Goal: Task Accomplishment & Management: Manage account settings

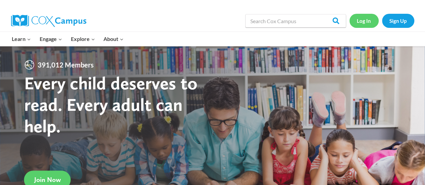
click at [365, 18] on link "Log In" at bounding box center [363, 21] width 29 height 14
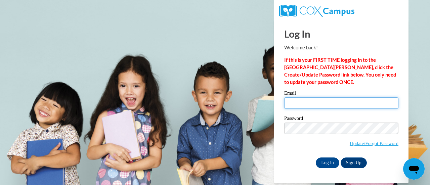
type input "amysturniolo@outlook.com"
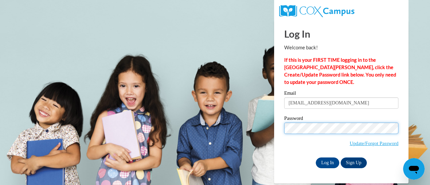
click at [271, 132] on body "Log In Welcome back! If this is your FIRST TIME logging in to the NEW Cox Campu…" at bounding box center [215, 92] width 430 height 185
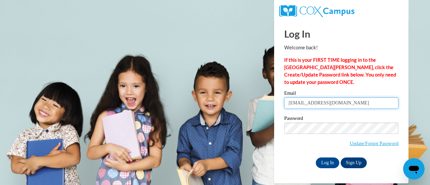
drag, startPoint x: 349, startPoint y: 107, endPoint x: 266, endPoint y: 111, distance: 83.5
click at [266, 111] on body "Log In Welcome back! If this is your FIRST TIME logging in to the [GEOGRAPHIC_D…" at bounding box center [215, 92] width 430 height 185
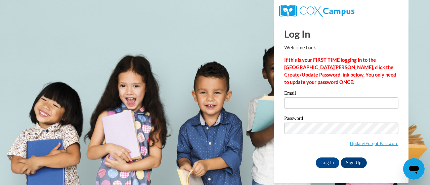
click at [388, 155] on div "Email Password Update/Forgot Password Log In Sign Up OR" at bounding box center [341, 129] width 114 height 77
click at [373, 144] on link "Update/Forgot Password" at bounding box center [374, 143] width 49 height 5
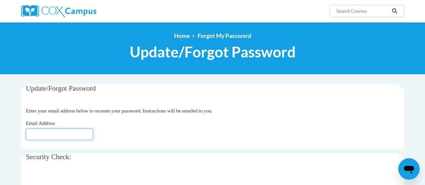
click at [67, 137] on input "Email Address" at bounding box center [59, 134] width 67 height 11
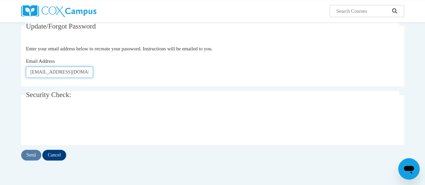
scroll to position [63, 0]
type input "[EMAIL_ADDRESS][DOMAIN_NAME]"
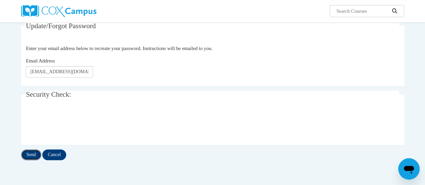
click at [36, 156] on input "Send" at bounding box center [31, 155] width 20 height 11
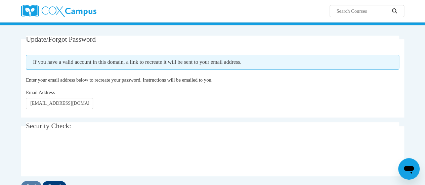
scroll to position [52, 0]
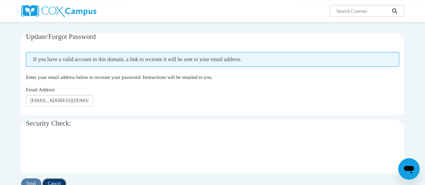
click at [56, 183] on input "Cancel" at bounding box center [54, 183] width 24 height 11
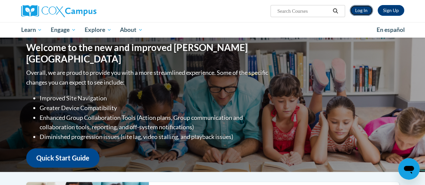
click at [362, 8] on link "Log In" at bounding box center [361, 10] width 23 height 11
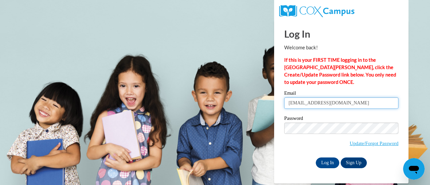
drag, startPoint x: 343, startPoint y: 100, endPoint x: 264, endPoint y: 106, distance: 79.2
click at [264, 106] on body "Log In Welcome back! If this is your FIRST TIME logging in to the NEW Cox Campu…" at bounding box center [215, 92] width 430 height 185
type input "[EMAIL_ADDRESS][DOMAIN_NAME]"
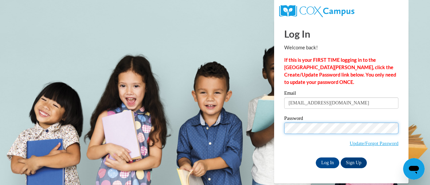
click at [316, 158] on input "Log In" at bounding box center [328, 163] width 24 height 11
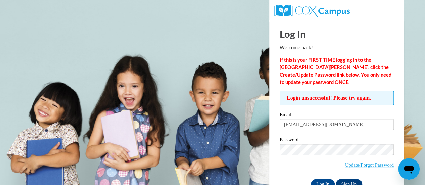
scroll to position [19, 0]
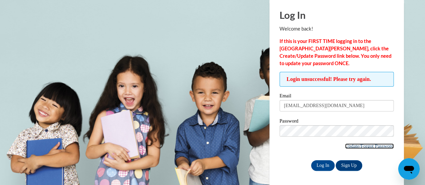
click at [351, 148] on link "Update/Forgot Password" at bounding box center [369, 145] width 49 height 5
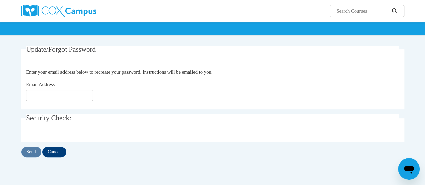
scroll to position [39, 0]
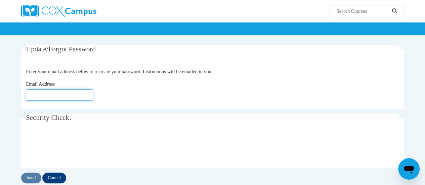
click at [67, 95] on input "Email Address" at bounding box center [59, 94] width 67 height 11
type input "carmensavera@gmail.com"
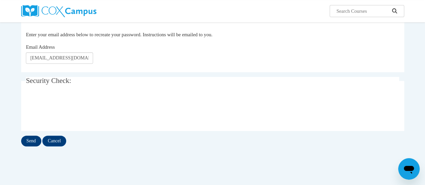
scroll to position [77, 0]
click at [29, 139] on input "Send" at bounding box center [31, 140] width 20 height 11
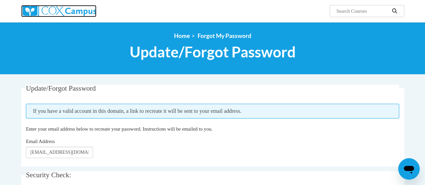
click at [73, 16] on img at bounding box center [58, 11] width 75 height 12
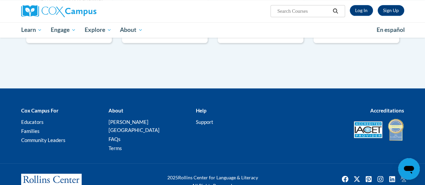
scroll to position [429, 0]
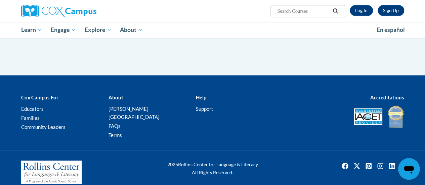
click at [193, 109] on div "Help Support" at bounding box center [234, 103] width 87 height 20
click at [197, 109] on link "Support" at bounding box center [204, 109] width 17 height 6
